Goal: Task Accomplishment & Management: Manage account settings

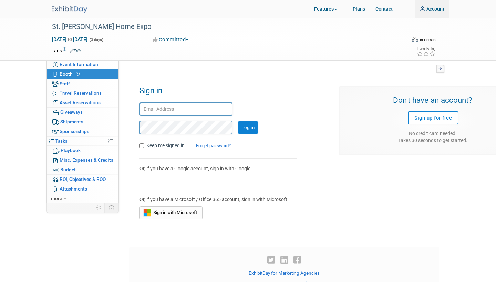
type input "[PERSON_NAME][EMAIL_ADDRESS][DOMAIN_NAME]"
click at [246, 125] on input "Log in" at bounding box center [248, 128] width 21 height 12
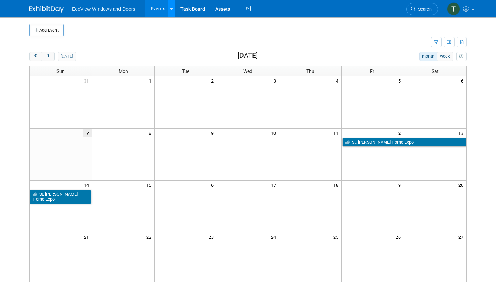
click at [172, 9] on icon at bounding box center [171, 9] width 3 height 4
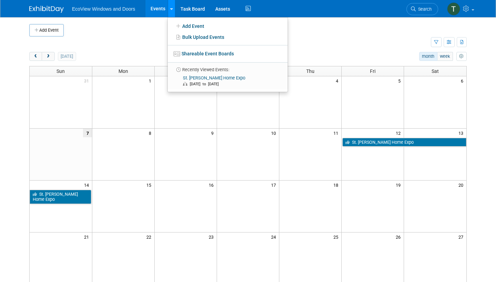
click at [172, 9] on icon at bounding box center [171, 9] width 3 height 4
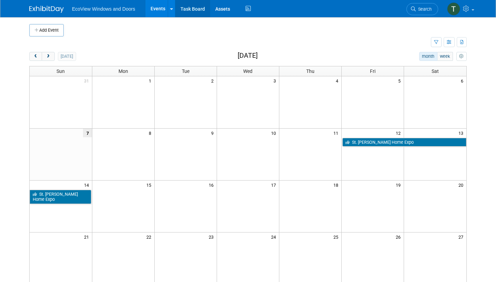
click at [191, 11] on link "Task Board" at bounding box center [192, 8] width 35 height 17
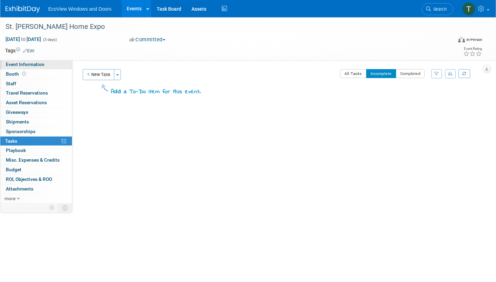
click at [36, 63] on span "Event Information" at bounding box center [25, 65] width 39 height 6
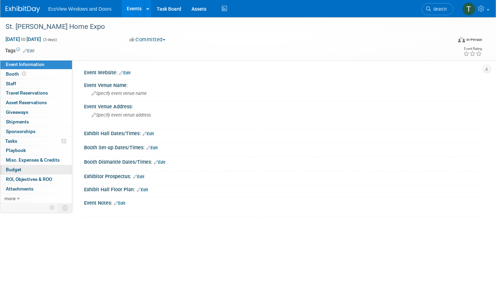
click at [29, 169] on link "Budget" at bounding box center [36, 169] width 72 height 9
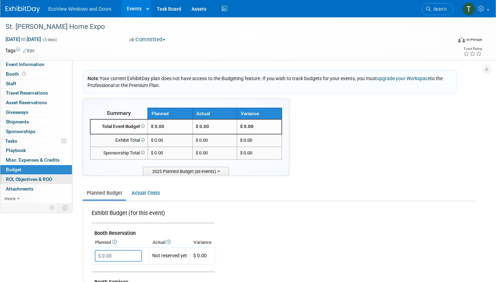
click at [25, 178] on span "ROI, Objectives & ROO 0" at bounding box center [29, 180] width 46 height 6
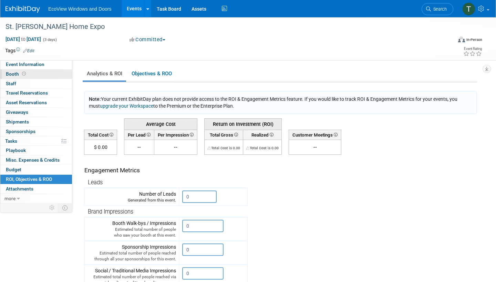
click at [15, 75] on span "Booth" at bounding box center [16, 74] width 21 height 6
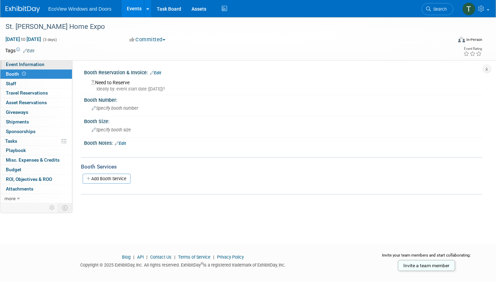
click at [19, 64] on span "Event Information" at bounding box center [25, 65] width 39 height 6
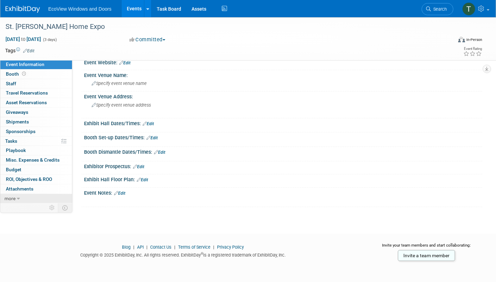
scroll to position [10, 0]
click at [14, 196] on span "more" at bounding box center [9, 199] width 11 height 6
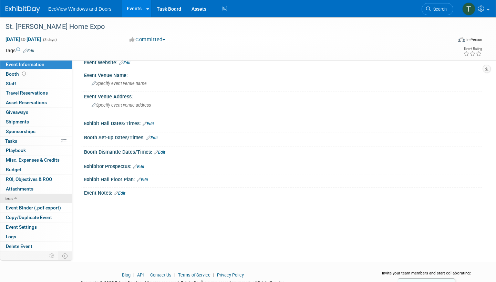
click at [14, 197] on icon at bounding box center [15, 199] width 3 height 5
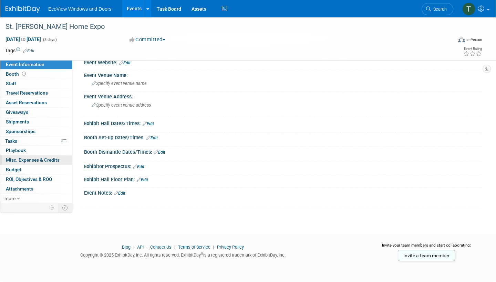
click at [24, 157] on span "Misc. Expenses & Credits 0" at bounding box center [33, 160] width 54 height 6
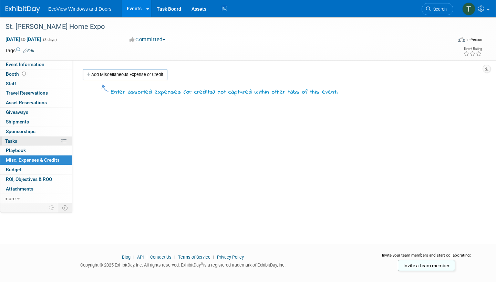
click at [22, 138] on link "0% Tasks 0%" at bounding box center [36, 141] width 72 height 9
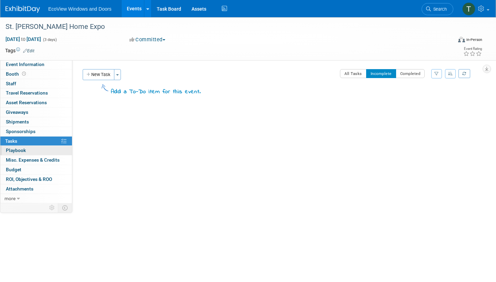
click at [22, 149] on span "Playbook 0" at bounding box center [16, 151] width 20 height 6
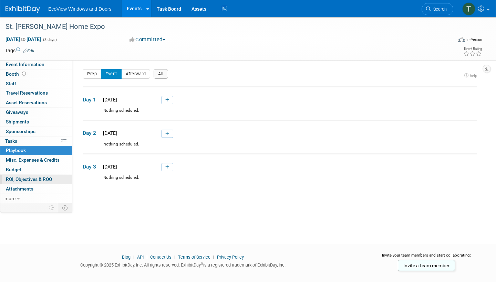
click at [21, 177] on span "ROI, Objectives & ROO 0" at bounding box center [29, 180] width 46 height 6
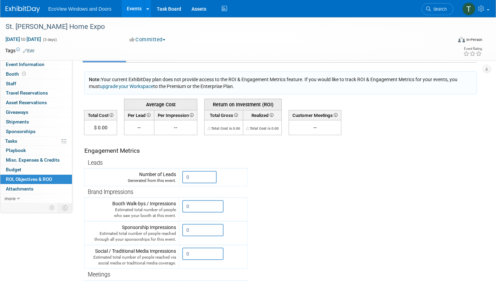
scroll to position [20, 0]
click at [193, 179] on input "0" at bounding box center [199, 177] width 34 height 12
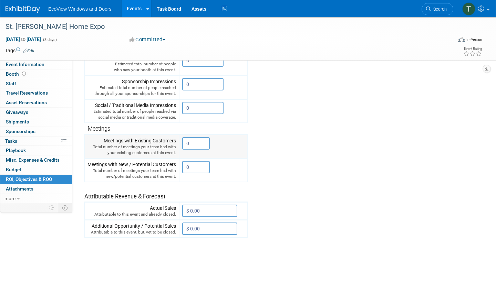
scroll to position [187, 0]
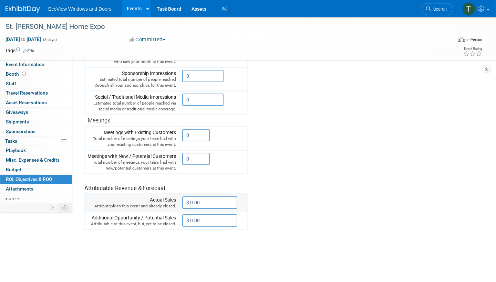
type input "23"
click at [202, 197] on input "$ 0.00" at bounding box center [209, 203] width 55 height 12
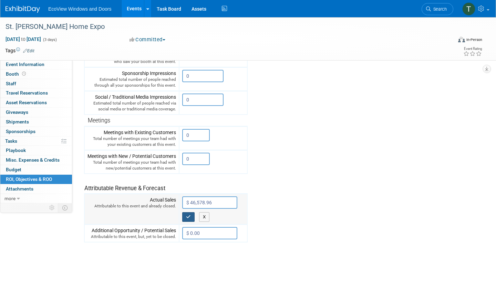
click at [192, 214] on button "button" at bounding box center [188, 217] width 12 height 10
type input "$ 0.00"
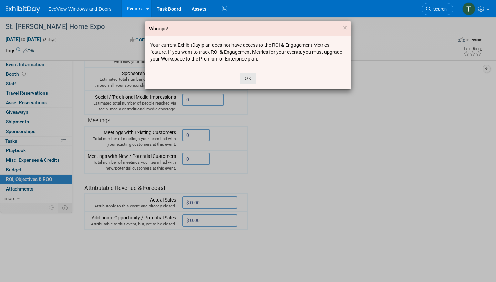
click at [250, 80] on button "OK" at bounding box center [248, 79] width 16 height 12
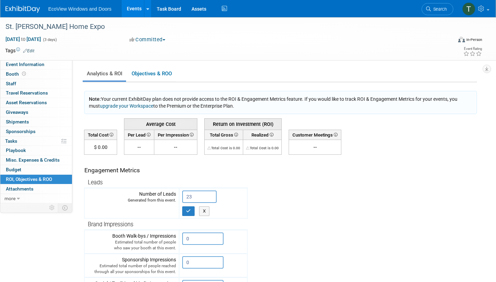
scroll to position [0, 0]
click at [185, 210] on button "button" at bounding box center [188, 212] width 12 height 10
type input "0"
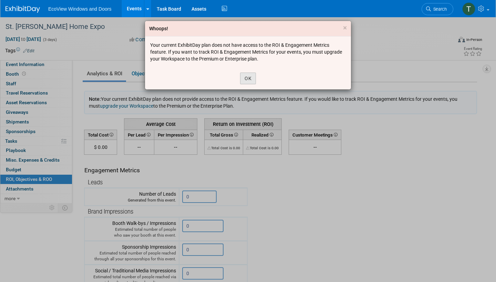
click at [250, 77] on button "OK" at bounding box center [248, 79] width 16 height 12
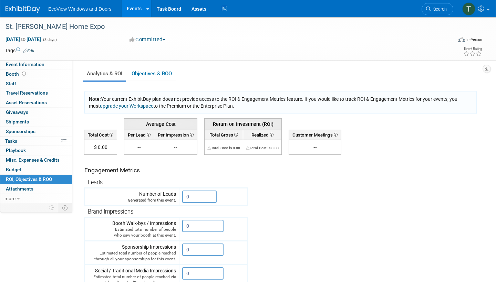
click at [284, 216] on tr "Engagement Metrics Leads Generated from this event. 0 X Brand Impressions 0" at bounding box center [280, 279] width 393 height 249
click at [489, 13] on link at bounding box center [475, 8] width 34 height 17
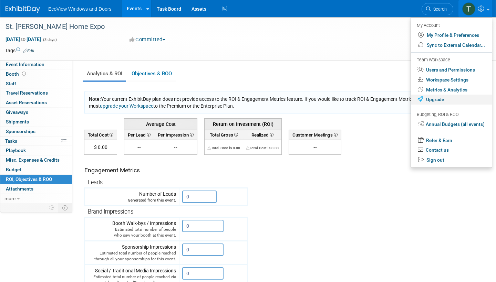
click at [449, 97] on link "Upgrade" at bounding box center [451, 100] width 81 height 10
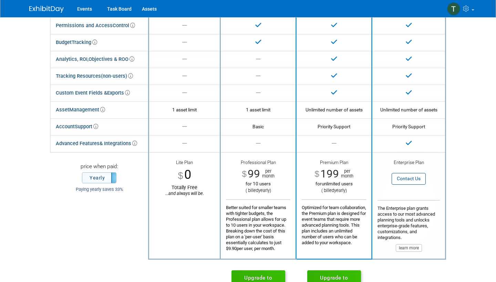
scroll to position [87, 0]
click at [114, 178] on span at bounding box center [116, 177] width 10 height 10
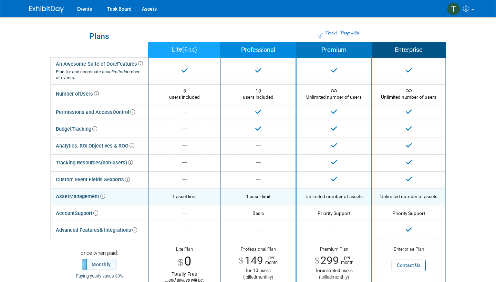
scroll to position [0, 0]
